Goal: Browse casually: Explore the website without a specific task or goal

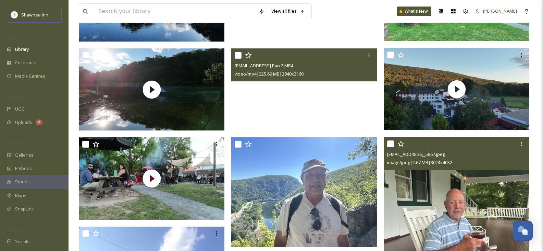
scroll to position [891, 0]
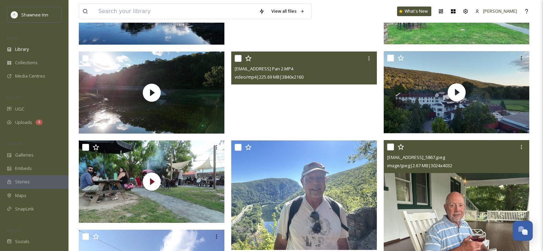
click at [445, 234] on img at bounding box center [457, 237] width 146 height 194
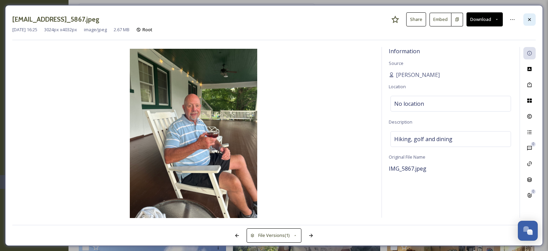
click at [532, 18] on icon at bounding box center [529, 19] width 5 height 5
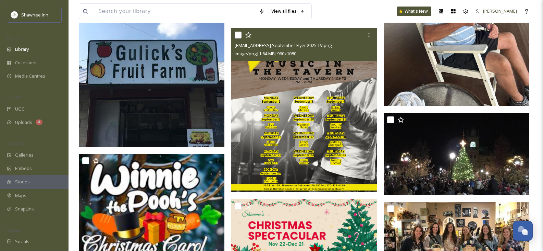
scroll to position [1063, 0]
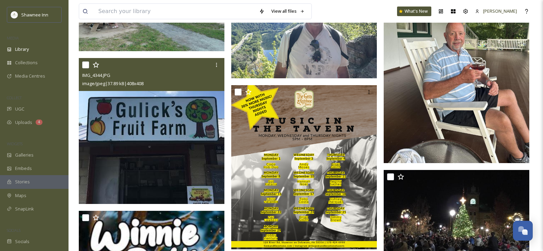
click at [177, 139] on img at bounding box center [152, 131] width 146 height 146
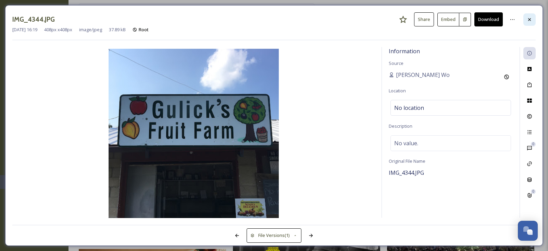
click at [526, 20] on div at bounding box center [530, 19] width 12 height 12
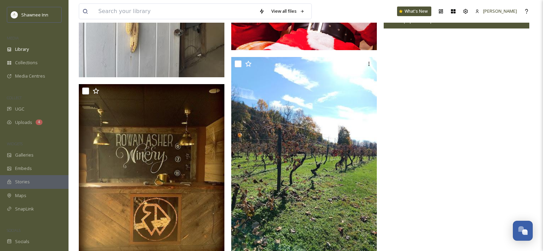
scroll to position [1919, 0]
